Goal: Task Accomplishment & Management: Manage account settings

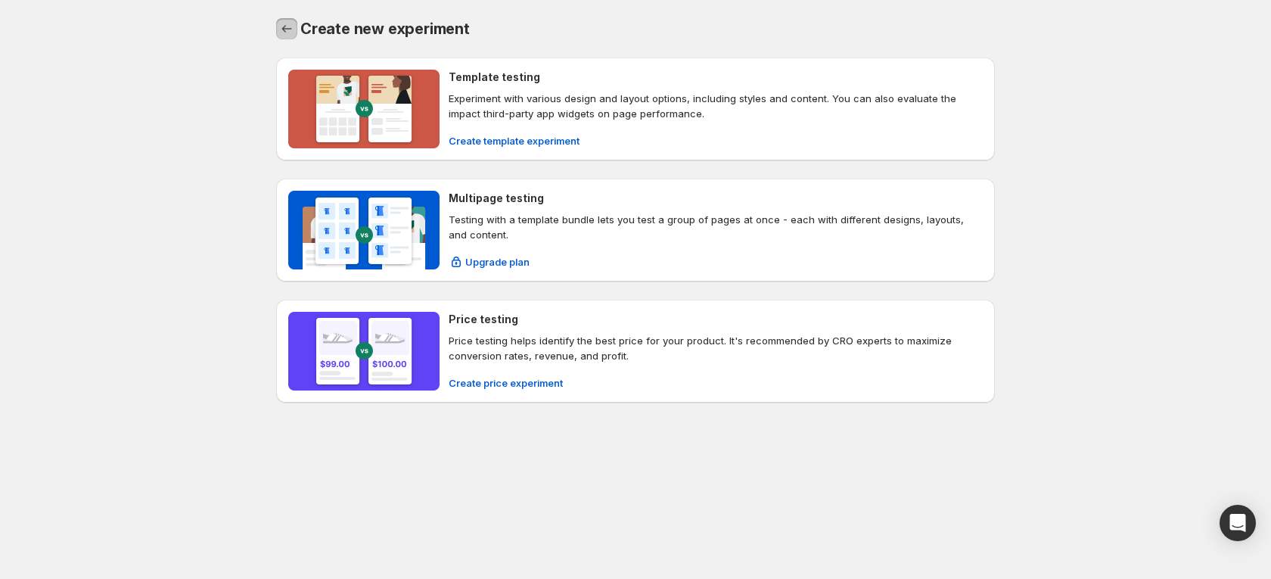
click at [287, 39] on button "Back" at bounding box center [286, 28] width 21 height 21
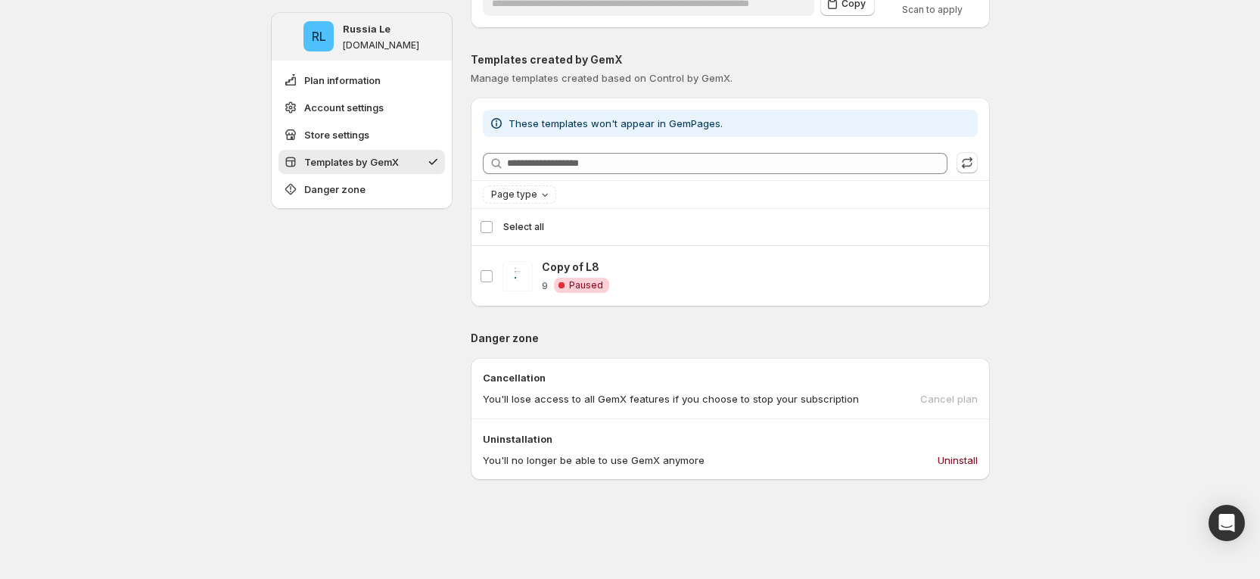
scroll to position [571, 0]
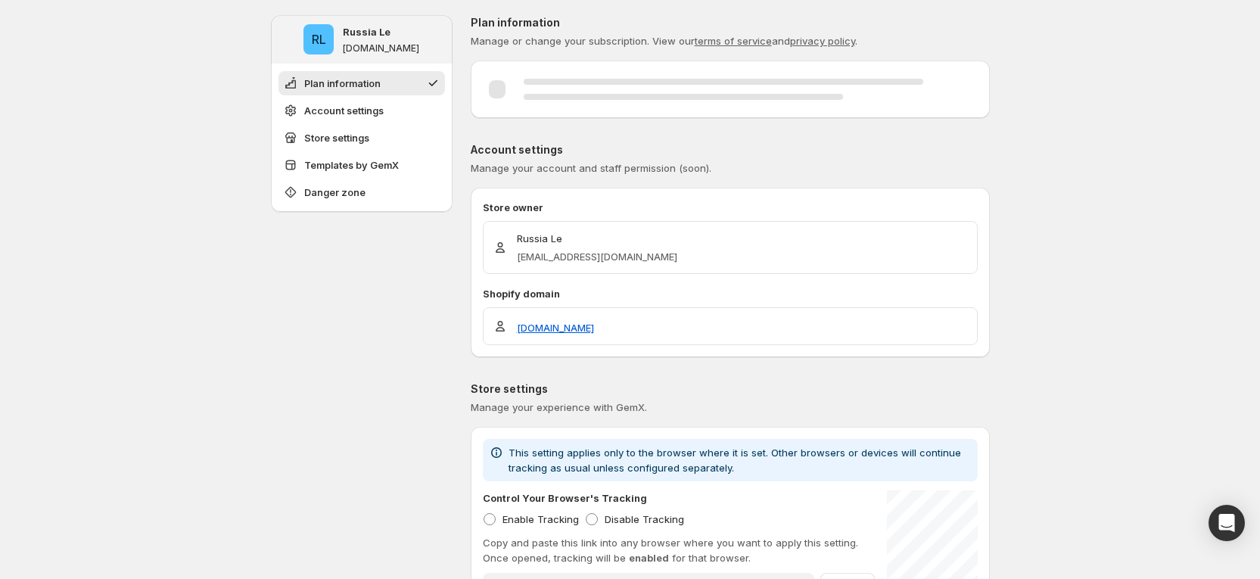
drag, startPoint x: 985, startPoint y: 468, endPoint x: 977, endPoint y: 473, distance: 9.5
click at [977, 473] on div "**********" at bounding box center [730, 518] width 519 height 158
drag, startPoint x: 1034, startPoint y: 59, endPoint x: 1080, endPoint y: 54, distance: 45.7
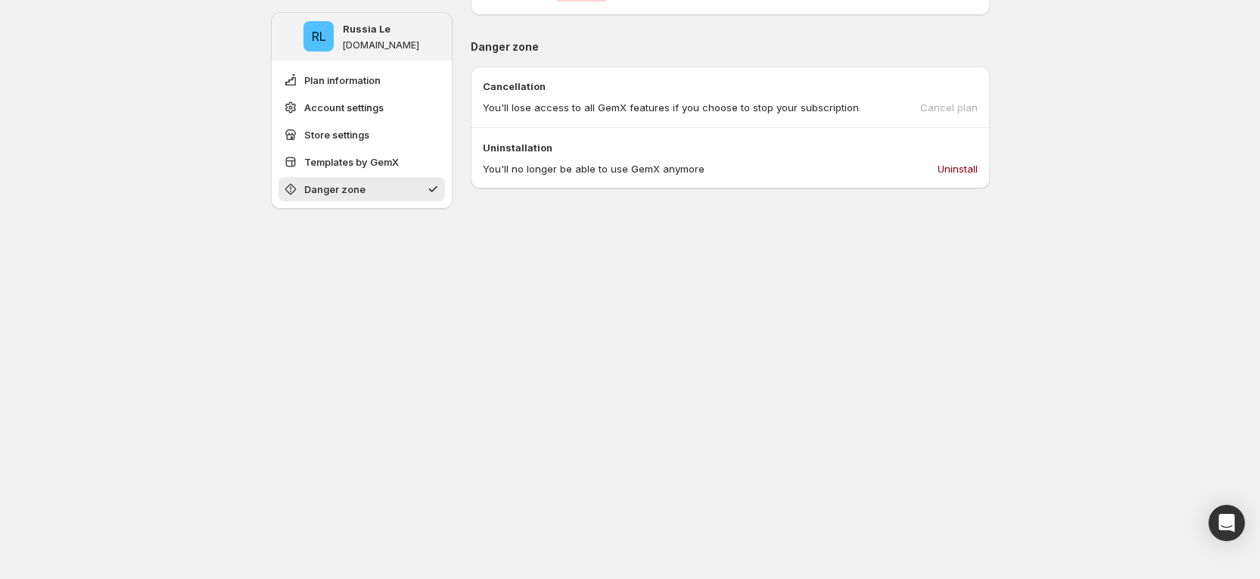
scroll to position [912, 0]
